Goal: Transaction & Acquisition: Purchase product/service

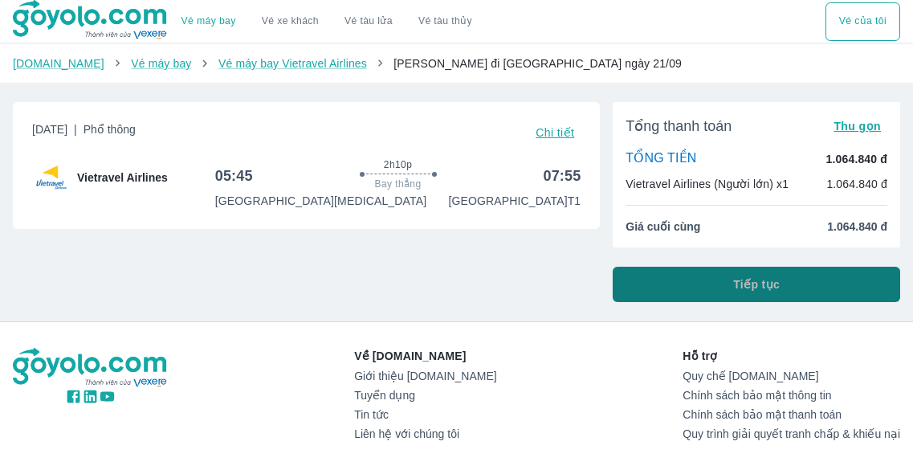
click at [743, 300] on button "Tiếp tục" at bounding box center [756, 284] width 287 height 35
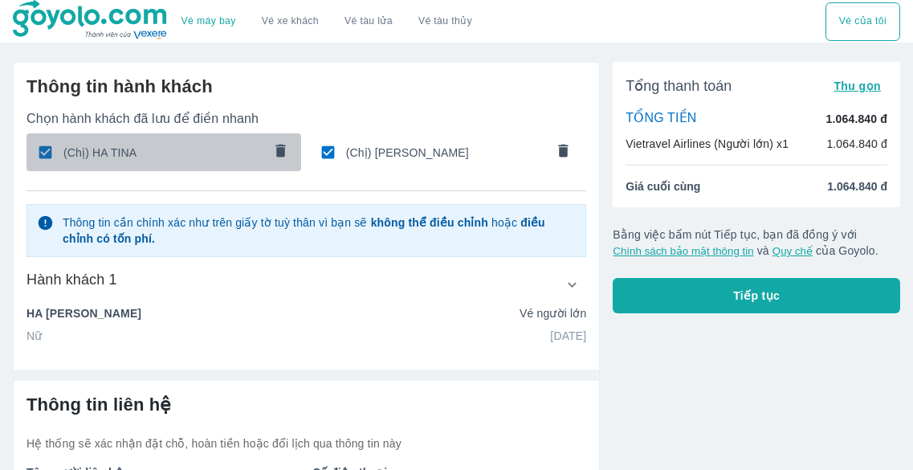
click at [47, 153] on input "checkbox" at bounding box center [45, 152] width 31 height 31
checkbox input "false"
type input "[PERSON_NAME]"
type input "[DATE]"
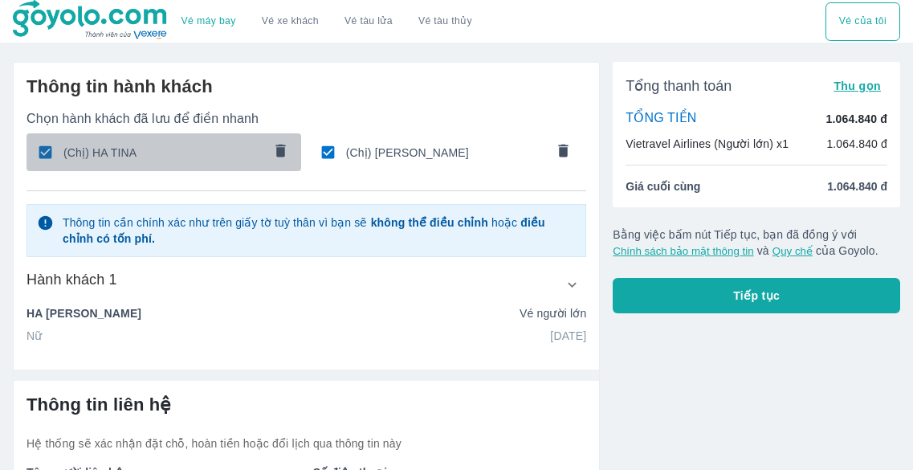
type input "[PERSON_NAME]"
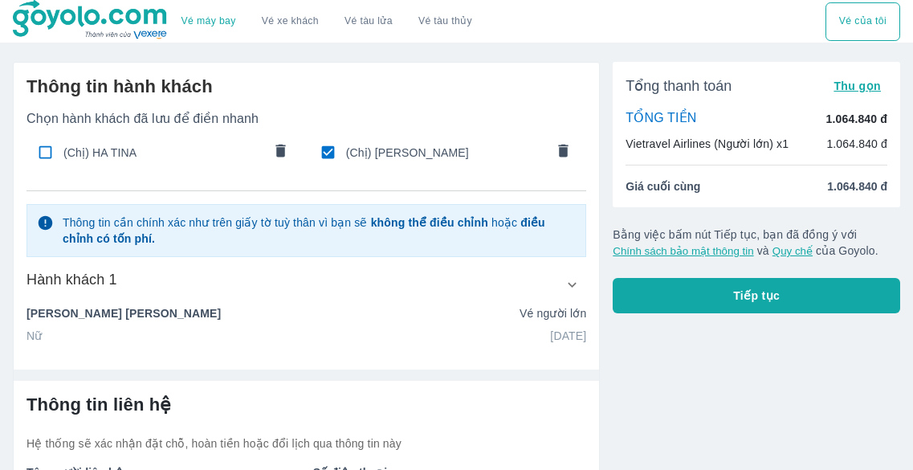
click at [337, 152] on input "checkbox" at bounding box center [327, 152] width 31 height 31
checkbox input "false"
radio input "false"
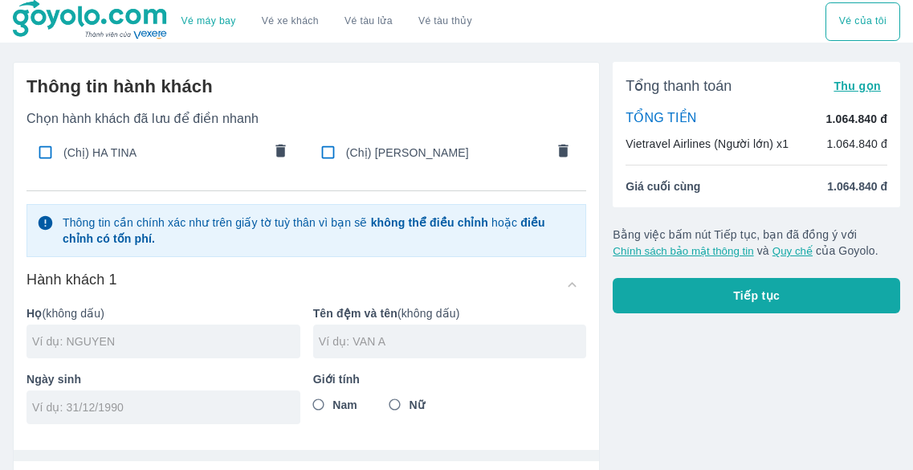
click at [179, 327] on div at bounding box center [163, 341] width 274 height 34
type input "HA"
click at [329, 335] on input "text" at bounding box center [453, 341] width 268 height 16
type input "THE THANH"
click at [325, 409] on input "Nam" at bounding box center [318, 404] width 29 height 29
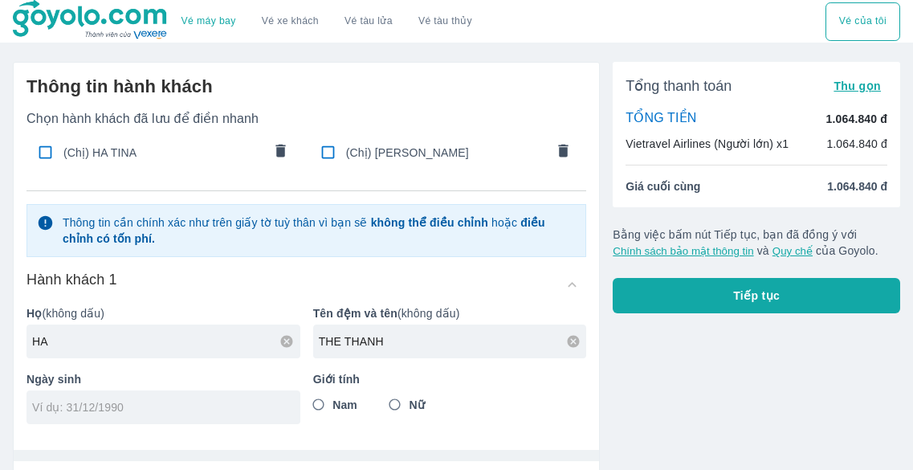
radio input "true"
click at [251, 419] on div at bounding box center [163, 407] width 274 height 34
click at [245, 415] on input "10/" at bounding box center [158, 407] width 252 height 16
click at [242, 412] on input "10/12/" at bounding box center [158, 407] width 252 height 16
click at [242, 412] on input "[DATE]" at bounding box center [158, 407] width 252 height 16
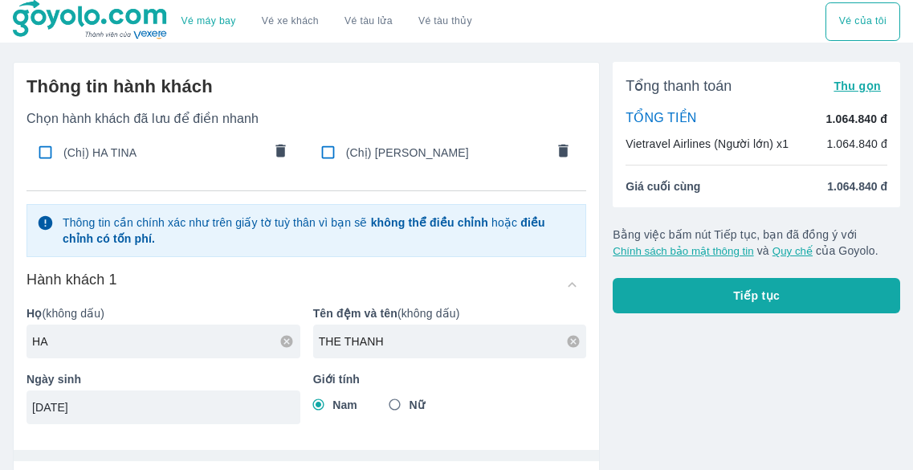
type input "[DATE]"
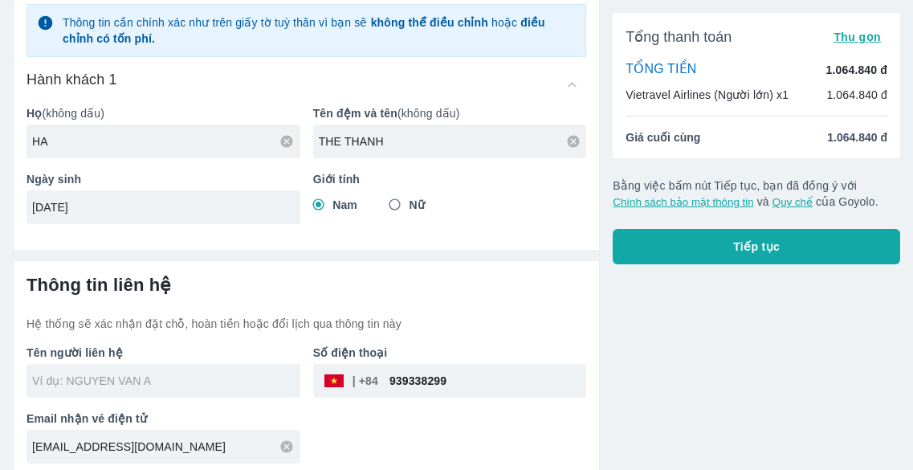
scroll to position [207, 0]
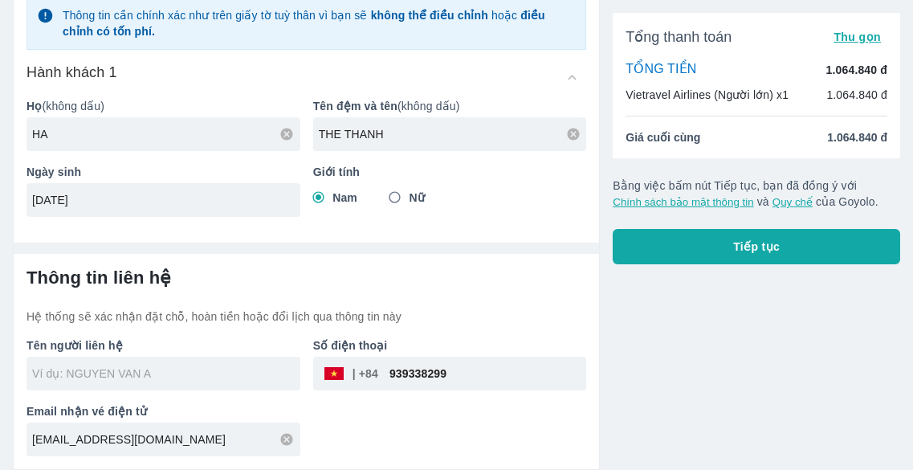
click at [201, 374] on input "text" at bounding box center [166, 373] width 268 height 16
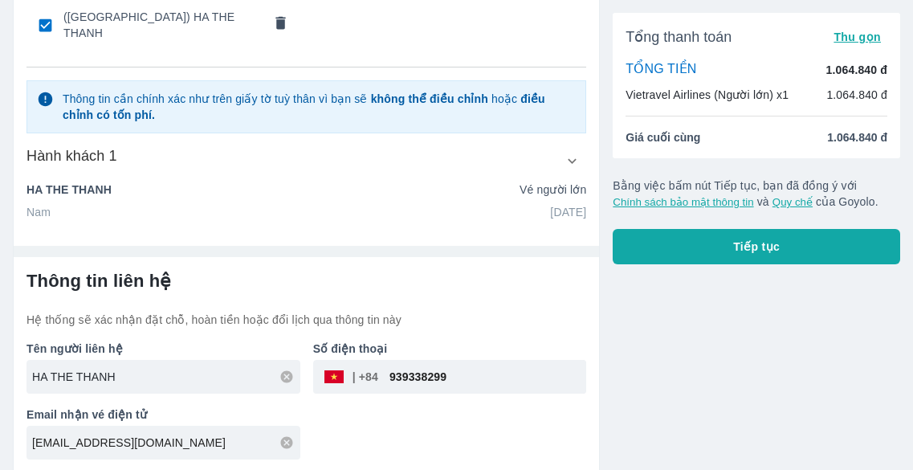
scroll to position [173, 0]
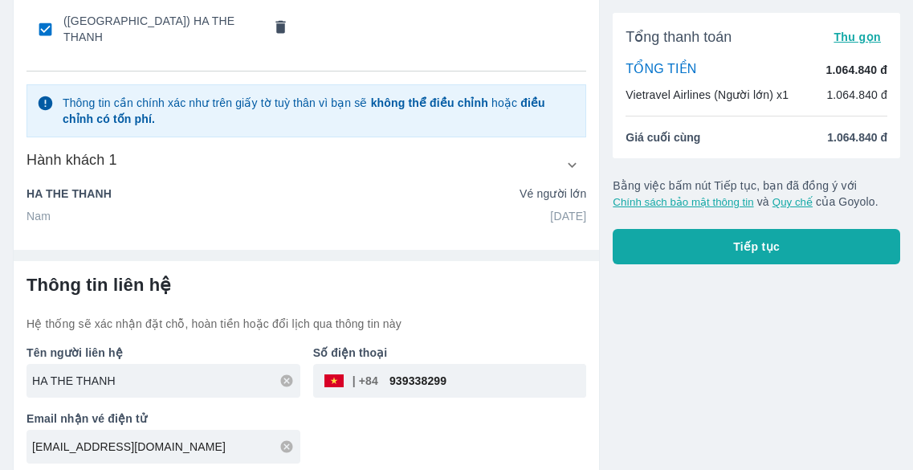
click at [201, 374] on input "HA THE THANH" at bounding box center [166, 381] width 268 height 16
type input "HA [PERSON_NAME]"
click at [426, 418] on div "Tên người liên hệ HA PHUONG THAO Số điện thoại ​ 939338299 Email nhận vé điện t…" at bounding box center [300, 398] width 573 height 132
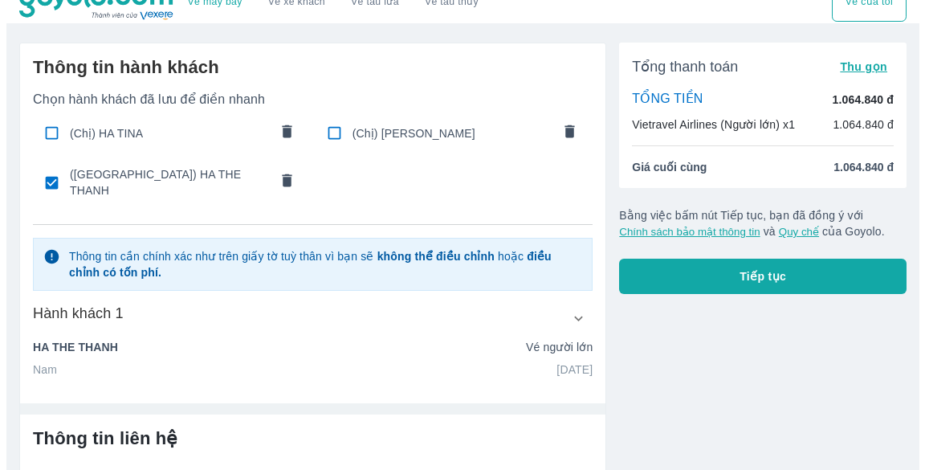
scroll to position [12, 0]
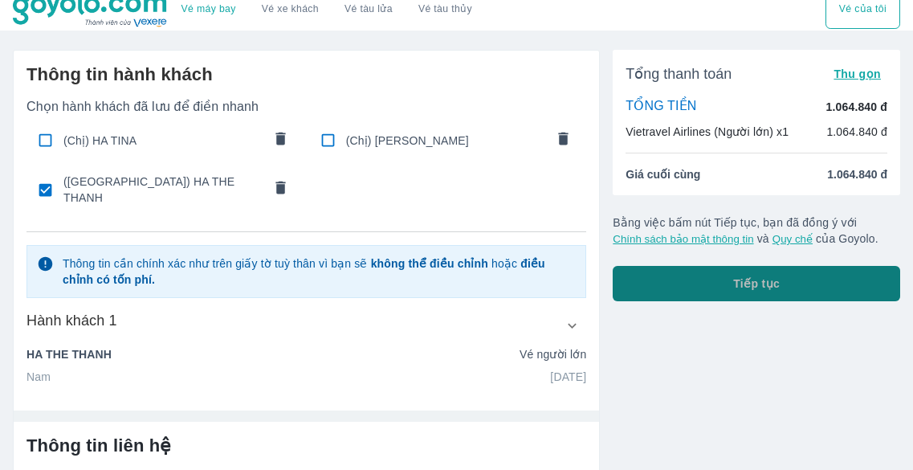
click at [765, 280] on span "Tiếp tục" at bounding box center [756, 283] width 47 height 16
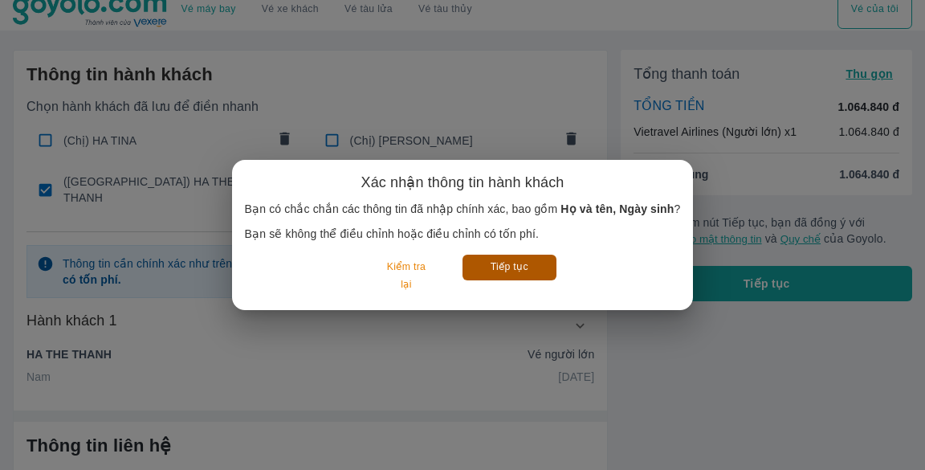
click at [519, 270] on button "Tiếp tục" at bounding box center [510, 267] width 94 height 25
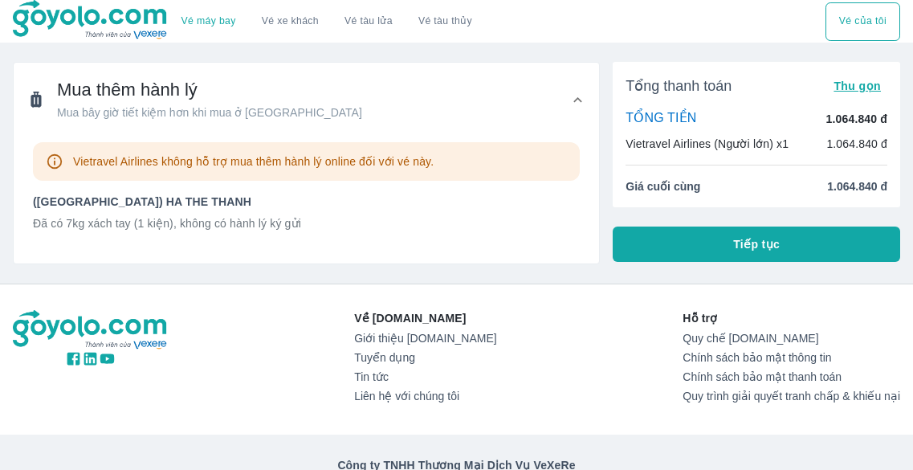
click at [715, 242] on button "Tiếp tục" at bounding box center [756, 243] width 287 height 35
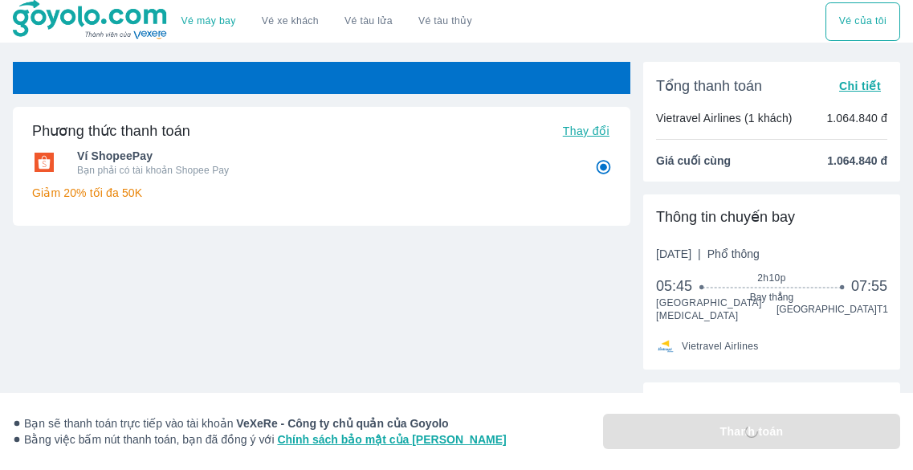
radio input "false"
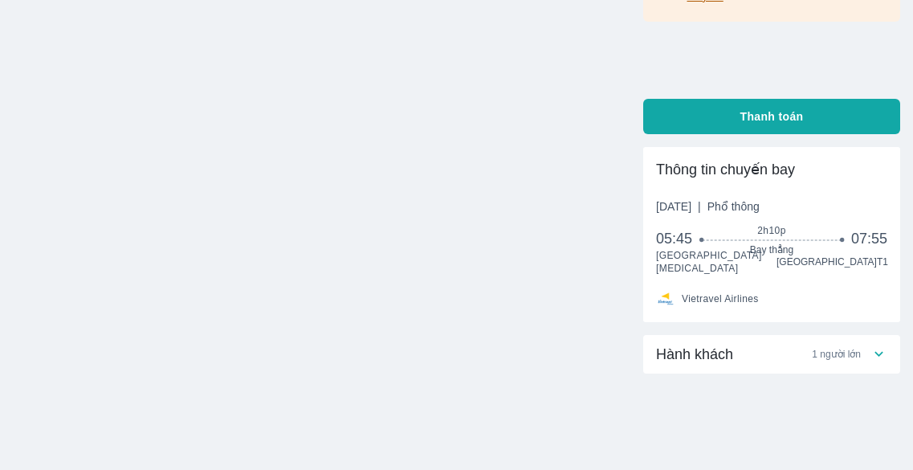
scroll to position [357, 0]
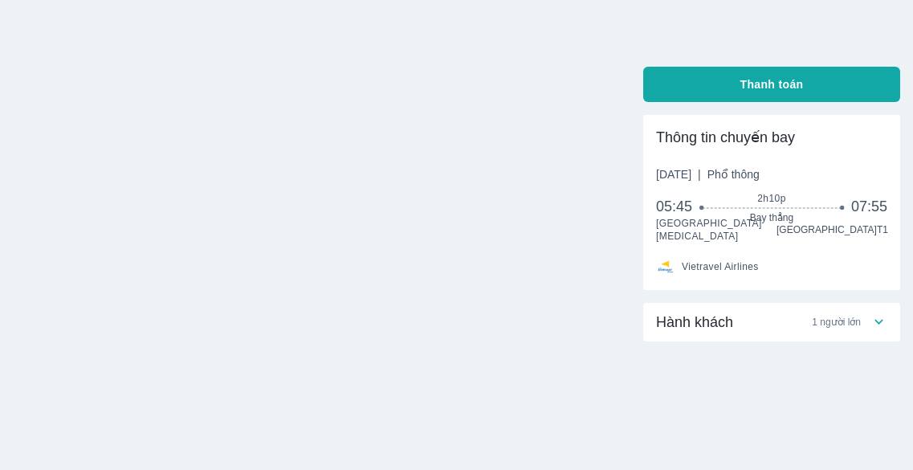
click at [862, 315] on div "Hành khách 1 người lớn" at bounding box center [763, 321] width 214 height 19
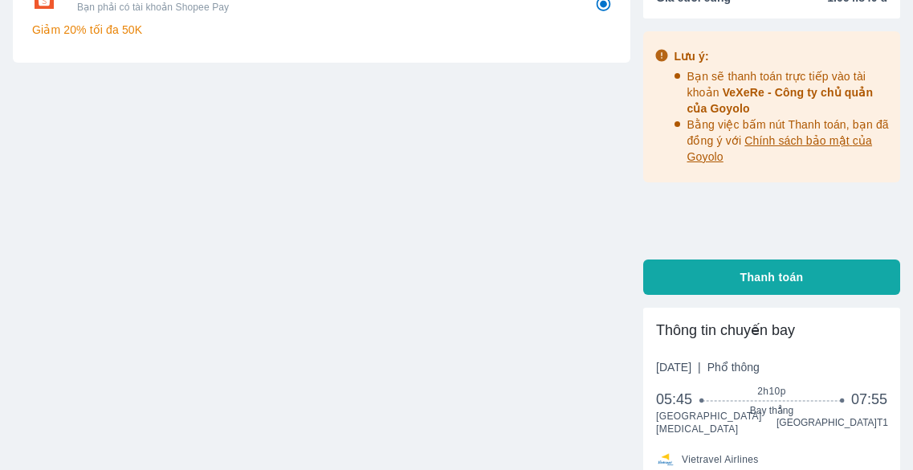
scroll to position [196, 0]
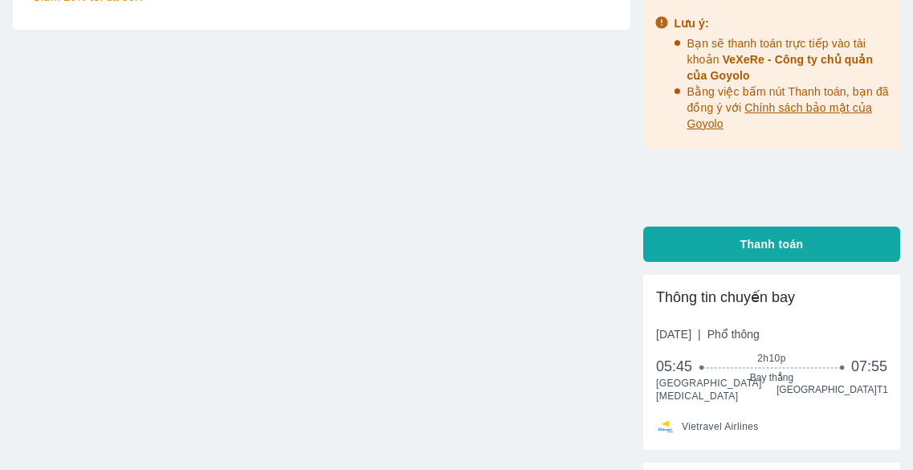
click at [833, 234] on button "Thanh toán" at bounding box center [771, 243] width 257 height 35
radio input "false"
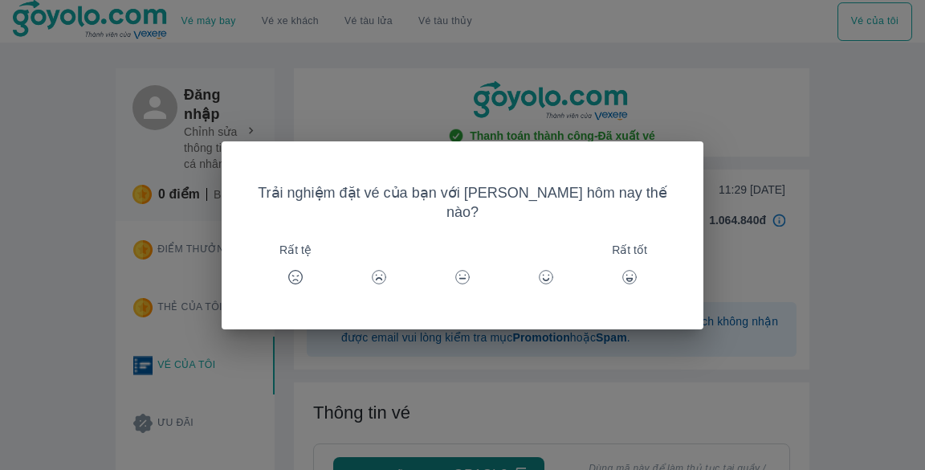
click at [833, 234] on div "Trải nghiệm đặt vé của bạn với [PERSON_NAME] hôm nay thế nào? Rất tệ Rất tốt" at bounding box center [462, 235] width 925 height 470
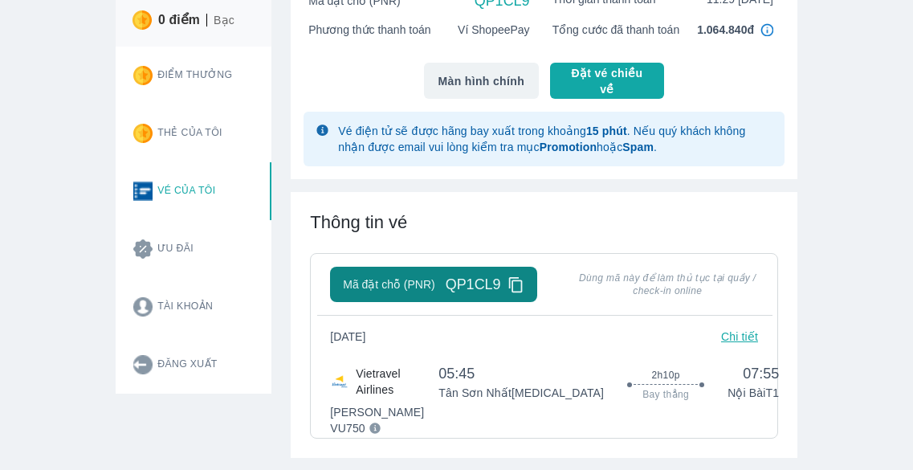
scroll to position [241, 0]
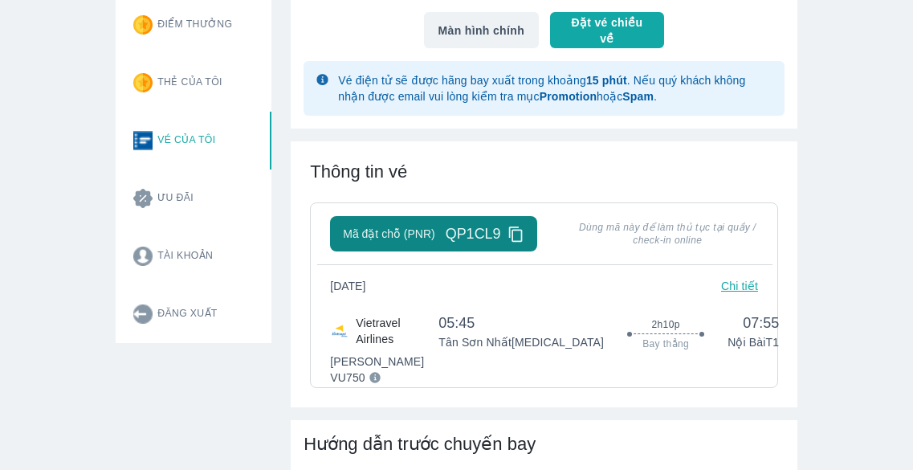
click at [515, 251] on div "Mã đặt chỗ (PNR) QP1CL9" at bounding box center [433, 233] width 206 height 35
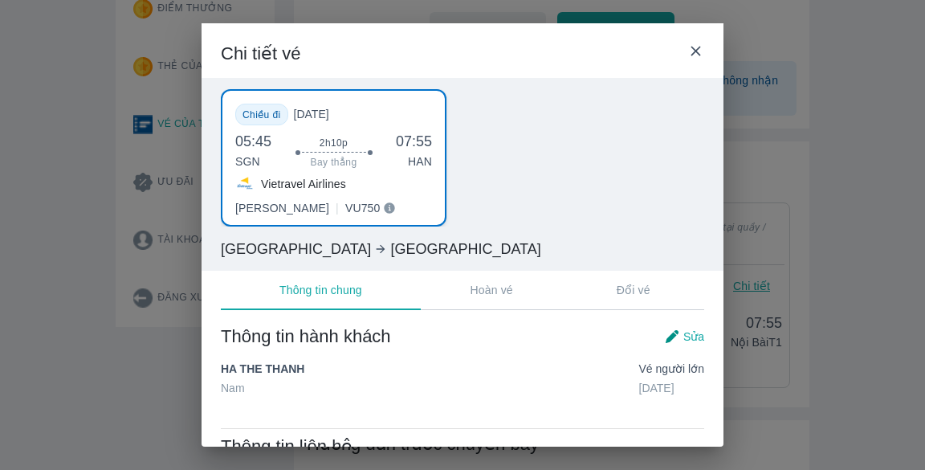
click at [691, 54] on icon at bounding box center [695, 51] width 17 height 17
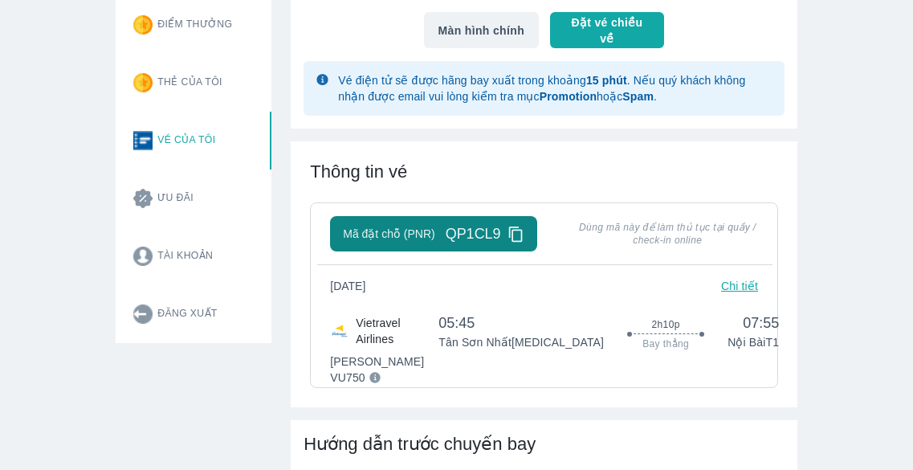
click at [511, 232] on icon at bounding box center [515, 233] width 14 height 15
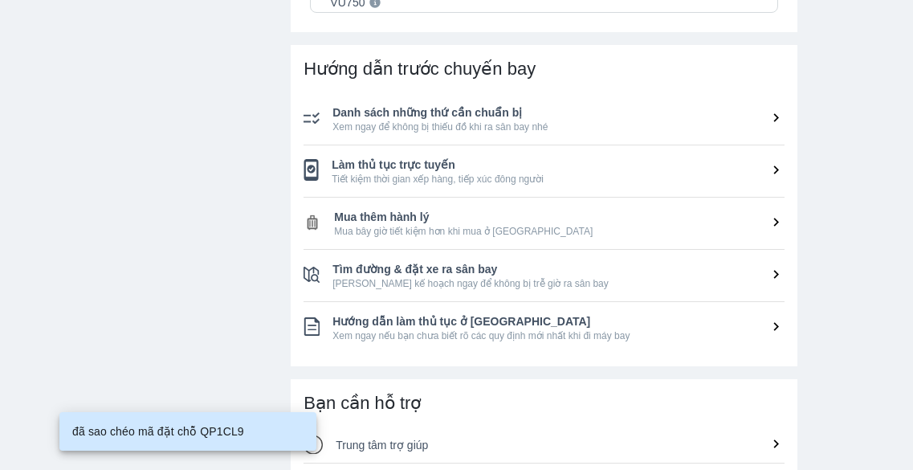
scroll to position [562, 0]
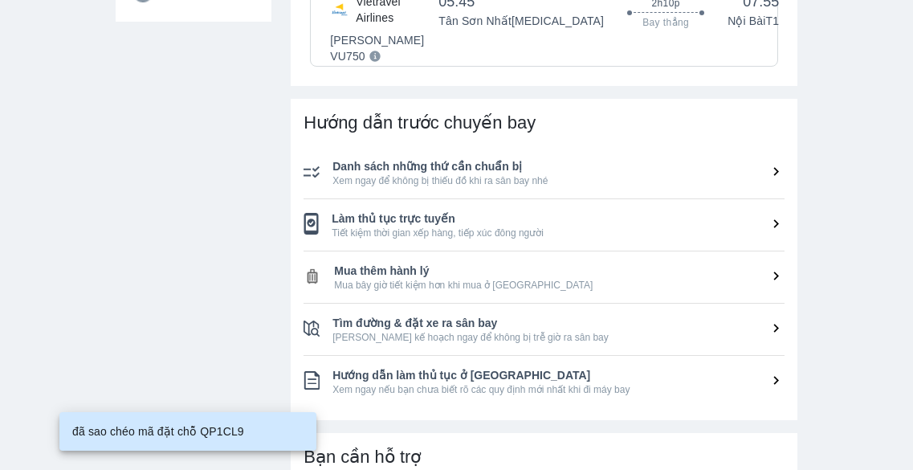
click at [551, 181] on span "Xem ngay để không bị thiếu đồ khi ra sân bay nhé" at bounding box center [558, 180] width 452 height 13
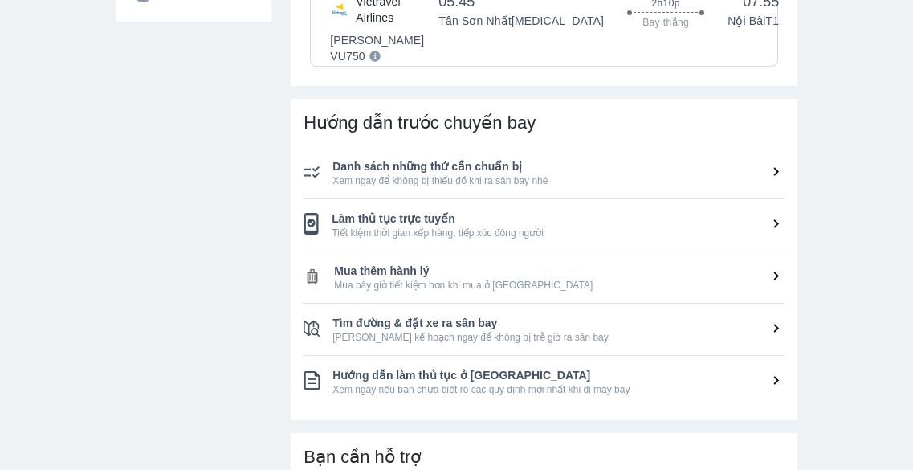
click at [549, 228] on span "Tiết kiệm thời gian xếp hàng, tiếp xúc đông người" at bounding box center [558, 232] width 453 height 13
click at [529, 276] on span "Mua thêm hành lý" at bounding box center [559, 271] width 450 height 16
click at [510, 345] on li "Tìm đường & đặt xe ra sân bay Lên kế hoạch ngay để không bị trễ giờ ra sân bay" at bounding box center [544, 329] width 481 height 51
click at [480, 409] on div "Hướng dẫn trước chuyến bay Danh sách những thứ cần chuẩn bị Xem ngay để không b…" at bounding box center [544, 259] width 507 height 321
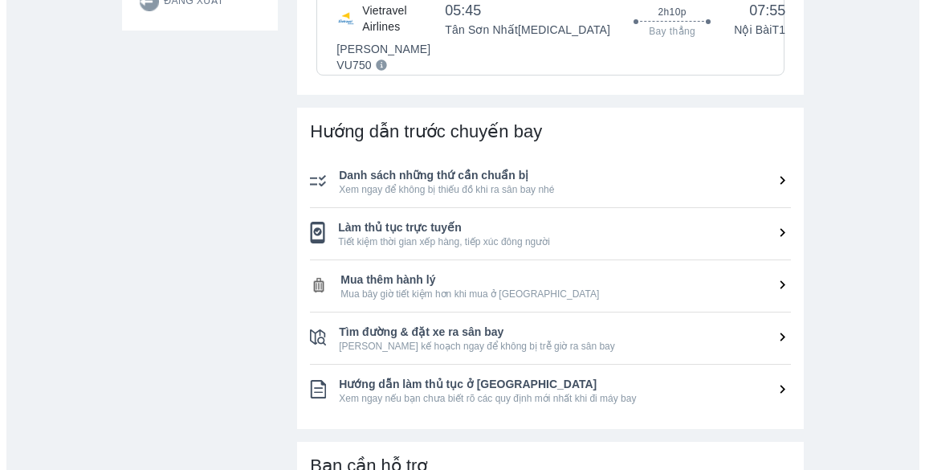
scroll to position [321, 0]
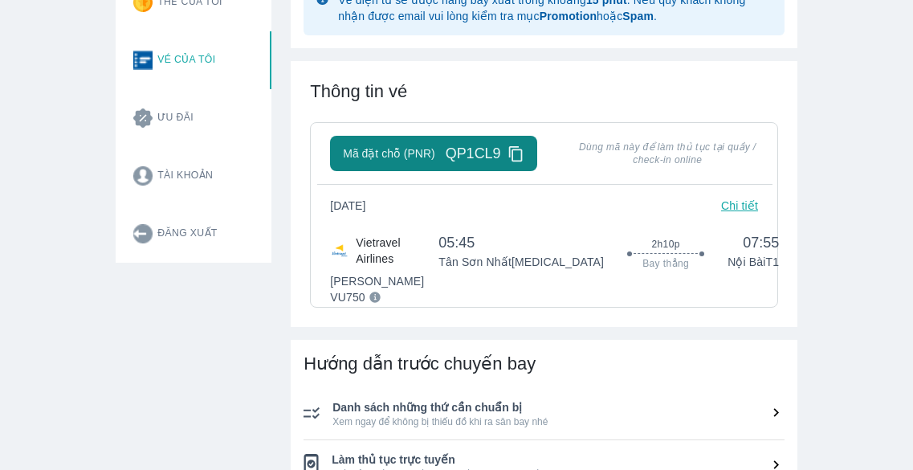
click at [414, 163] on div "Mã đặt chỗ (PNR) QP1CL9" at bounding box center [433, 153] width 181 height 19
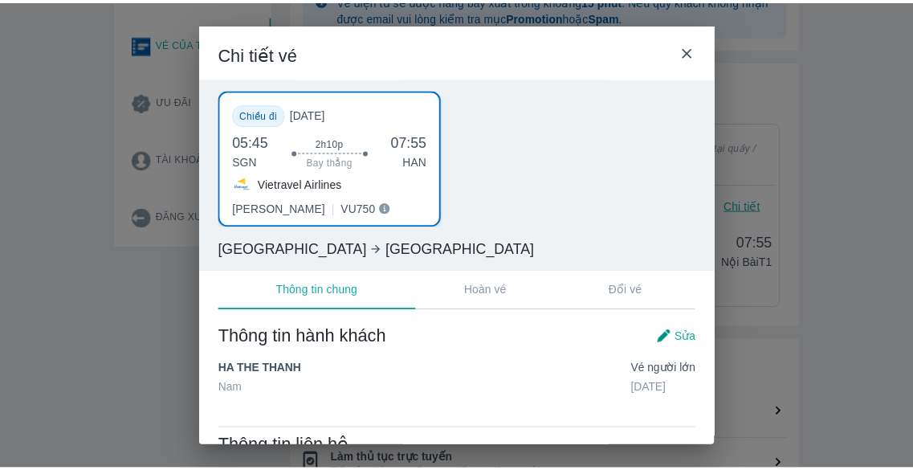
scroll to position [75, 0]
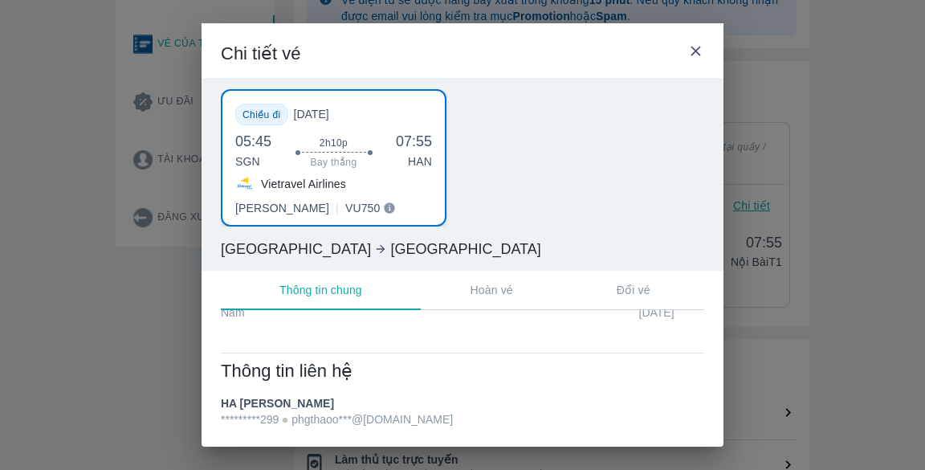
click at [921, 232] on div "Chi tiết vé Chiều đi CN, 21/09/2025 05:45 SGN 2h10p Bay thẳng 07:55 HAN Vietrav…" at bounding box center [462, 235] width 925 height 470
